Goal: Task Accomplishment & Management: Use online tool/utility

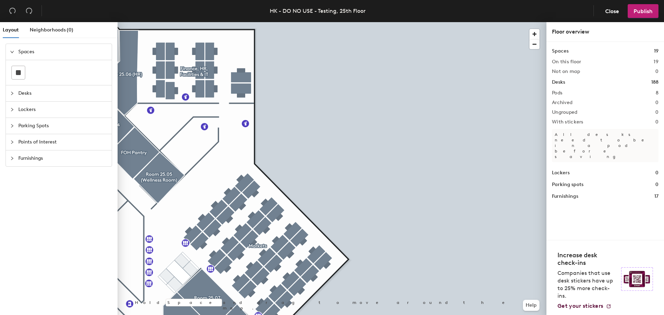
click at [555, 149] on div "Layout Neighborhoods (0) Spaces Desks Lockers Parking Spots Points of Interest …" at bounding box center [332, 169] width 664 height 295
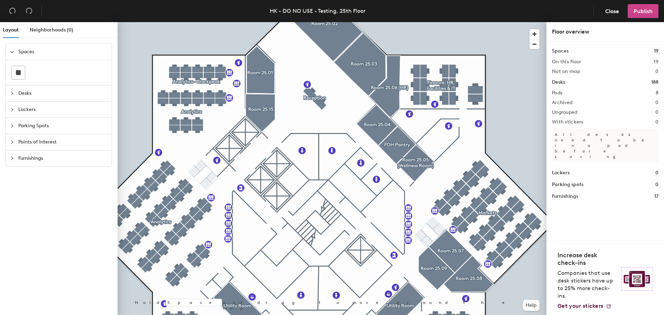
click at [639, 12] on span "Publish" at bounding box center [642, 11] width 19 height 7
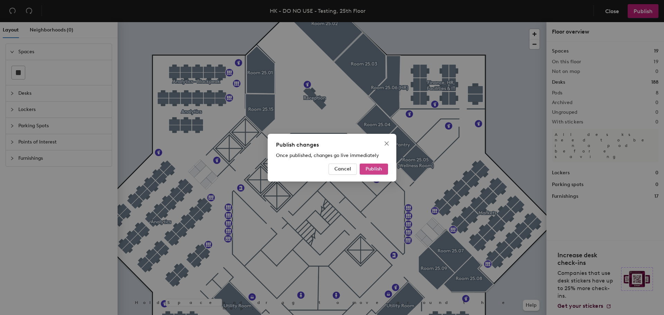
click at [380, 167] on span "Publish" at bounding box center [373, 169] width 17 height 6
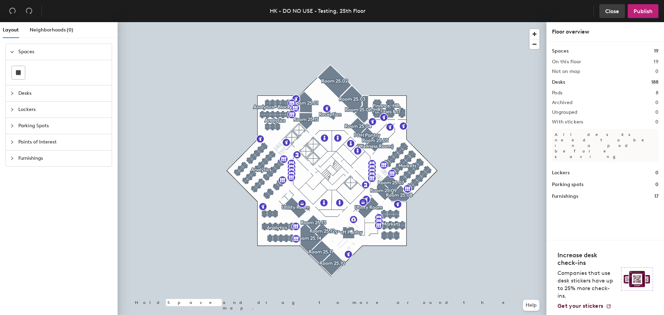
click at [608, 11] on span "Close" at bounding box center [612, 11] width 14 height 7
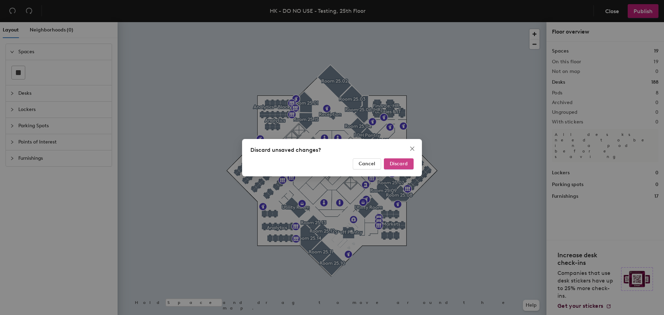
click at [398, 162] on span "Discard" at bounding box center [398, 164] width 18 height 6
